Goal: Find specific page/section: Find specific page/section

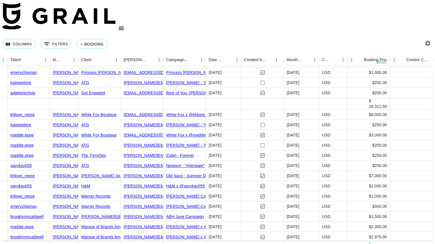
scroll to position [132, 183]
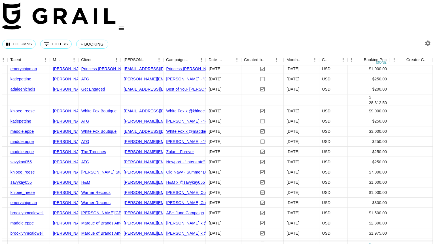
click at [151, 170] on link "[PERSON_NAME][EMAIL_ADDRESS][PERSON_NAME][DOMAIN_NAME]" at bounding box center [191, 172] width 135 height 5
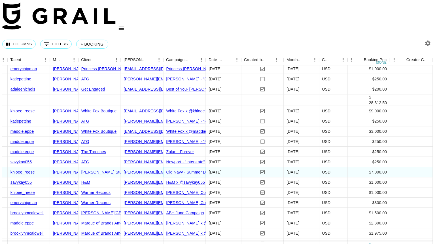
click at [177, 170] on link "Old Navy - Summer Date Night Styling - Khloee Ericksen" at bounding box center [219, 172] width 106 height 5
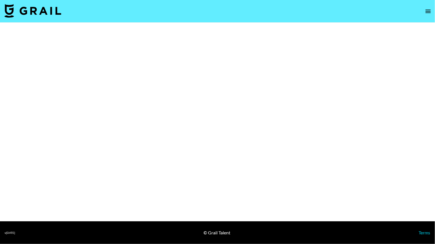
select select "Brand"
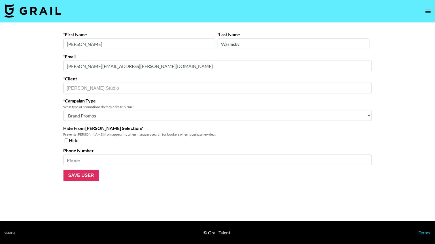
click at [115, 58] on div "Email [PERSON_NAME][EMAIL_ADDRESS][PERSON_NAME][DOMAIN_NAME]" at bounding box center [217, 63] width 308 height 18
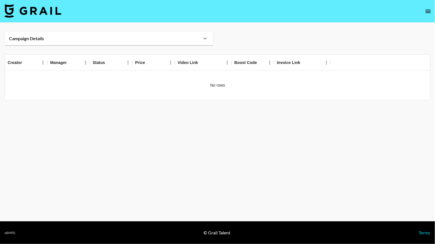
click at [35, 40] on strong "Campaign Details" at bounding box center [26, 39] width 35 height 6
